Goal: Information Seeking & Learning: Learn about a topic

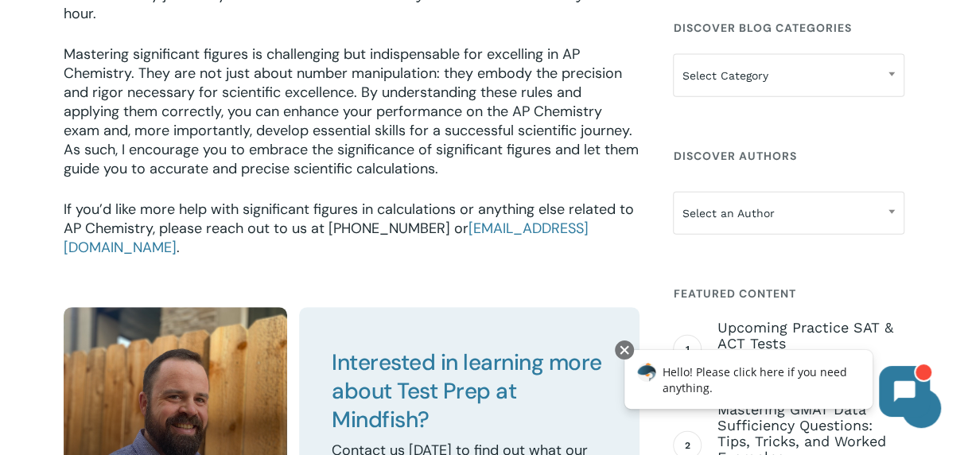
scroll to position [3181, 0]
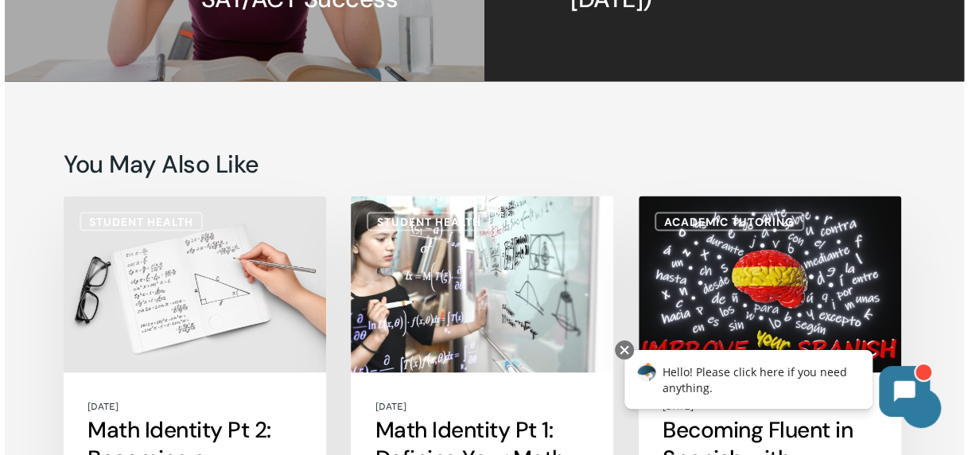
scroll to position [4613, 0]
